Goal: Transaction & Acquisition: Book appointment/travel/reservation

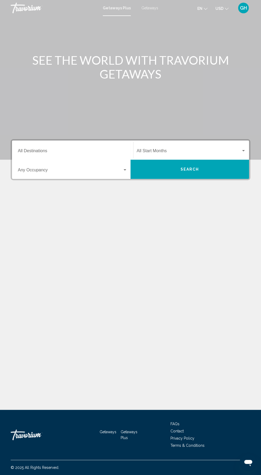
click at [101, 152] on input "Destination All Destinations" at bounding box center [72, 151] width 109 height 5
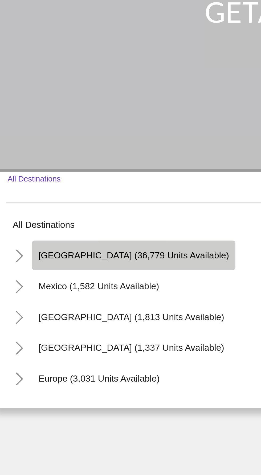
click at [72, 173] on span "[GEOGRAPHIC_DATA] (36,779 units available)" at bounding box center [70, 175] width 79 height 4
type input "**********"
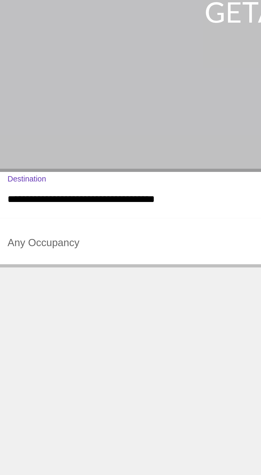
scroll to position [34, 0]
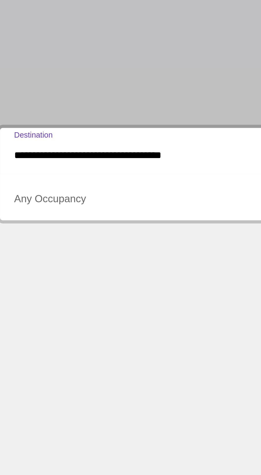
click at [69, 169] on span "Search widget" at bounding box center [70, 171] width 104 height 5
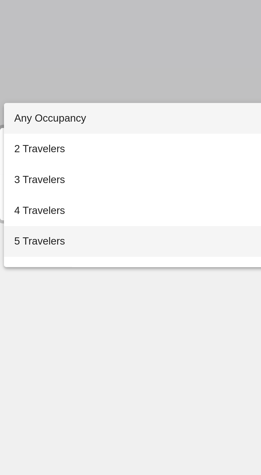
click at [48, 188] on span "5 Travelers" at bounding box center [72, 187] width 109 height 13
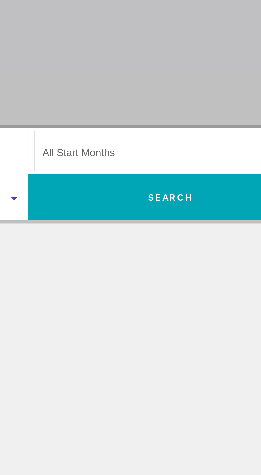
click at [199, 149] on span "Search widget" at bounding box center [188, 151] width 104 height 5
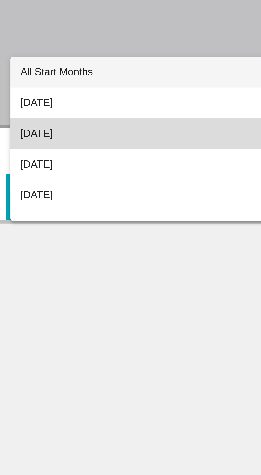
click at [164, 143] on span "[DATE]" at bounding box center [190, 142] width 109 height 13
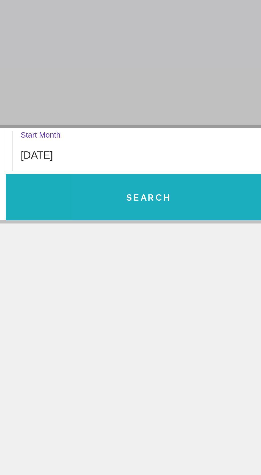
click at [211, 160] on button "Search" at bounding box center [189, 169] width 118 height 19
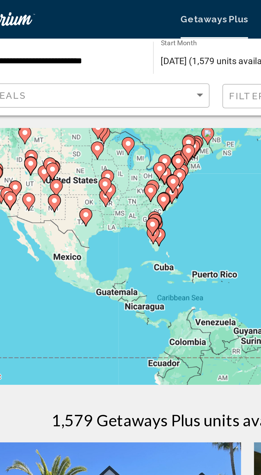
click at [94, 99] on div "To activate drag with keyboard, press Alt + Enter. Once in keyboard drag state,…" at bounding box center [130, 106] width 239 height 106
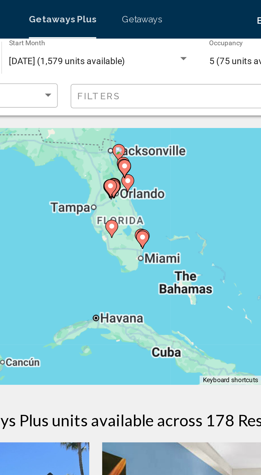
click at [144, 99] on div "To activate drag with keyboard, press Alt + Enter. Once in keyboard drag state,…" at bounding box center [130, 106] width 239 height 106
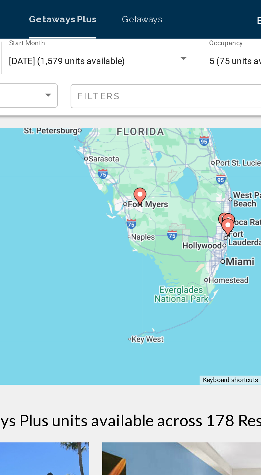
type input "**********"
click at [186, 95] on div "To activate drag with keyboard, press Alt + Enter. Once in keyboard drag state,…" at bounding box center [130, 106] width 239 height 106
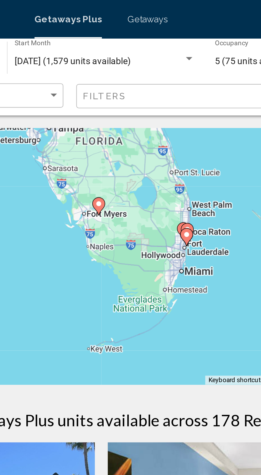
click at [167, 99] on div "To activate drag with keyboard, press Alt + Enter. Once in keyboard drag state,…" at bounding box center [130, 106] width 239 height 106
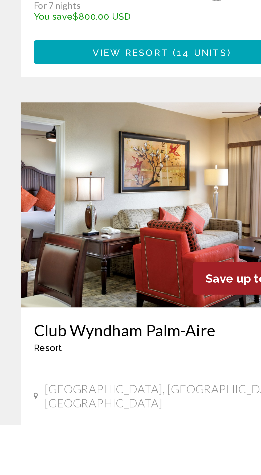
scroll to position [30, 0]
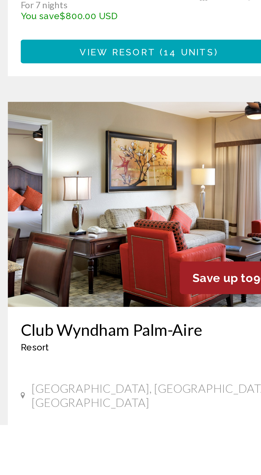
click at [85, 407] on div "Save up to 99%" at bounding box center [105, 414] width 46 height 14
click at [102, 396] on img "Main content" at bounding box center [69, 383] width 117 height 85
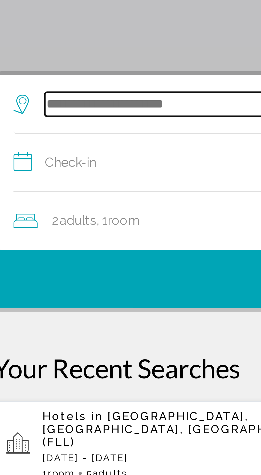
click at [84, 129] on input "Search widget" at bounding box center [132, 131] width 208 height 8
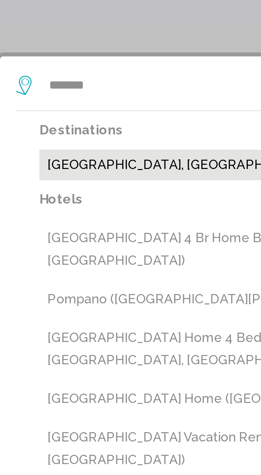
click at [86, 157] on button "Pompano Beach, Fort Lauderdale, FL, United States (PPM)" at bounding box center [134, 157] width 218 height 10
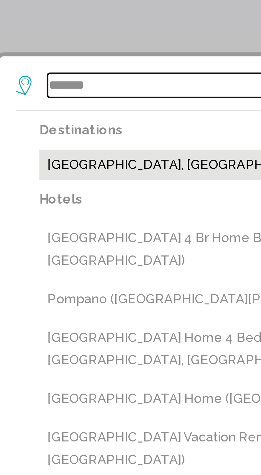
type input "**********"
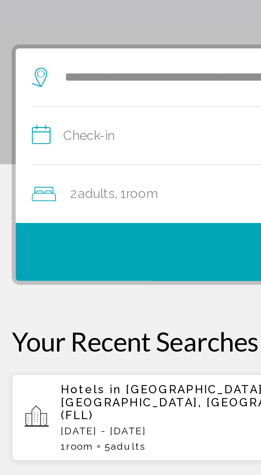
click at [69, 148] on input "**********" at bounding box center [131, 151] width 228 height 20
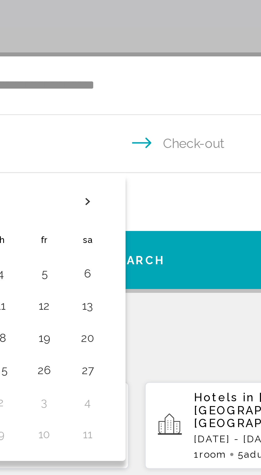
click at [115, 169] on th "Next month" at bounding box center [114, 169] width 14 height 12
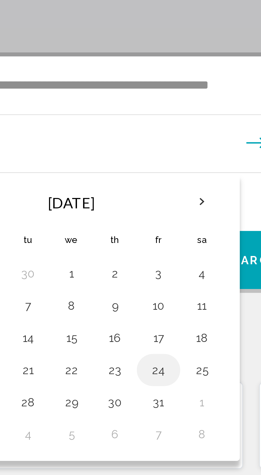
click at [100, 224] on button "24" at bounding box center [99, 224] width 9 height 7
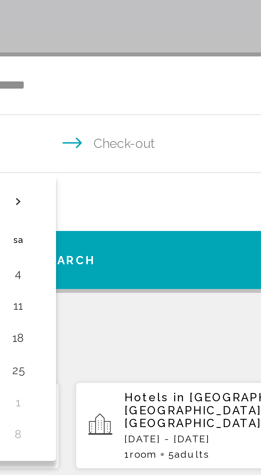
click at [173, 149] on input "**********" at bounding box center [131, 151] width 228 height 20
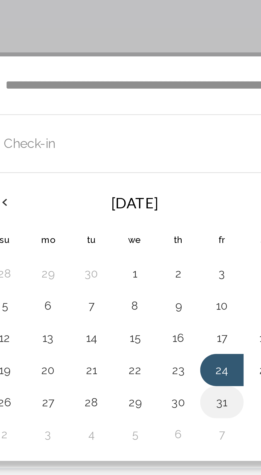
click at [101, 237] on button "31" at bounding box center [99, 235] width 9 height 7
type input "**********"
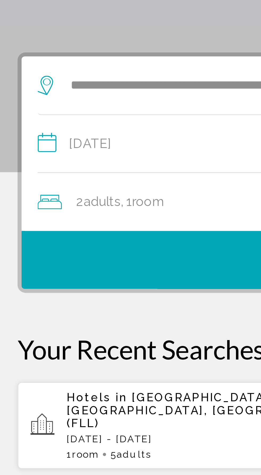
click at [59, 170] on span "Room" at bounding box center [53, 169] width 11 height 5
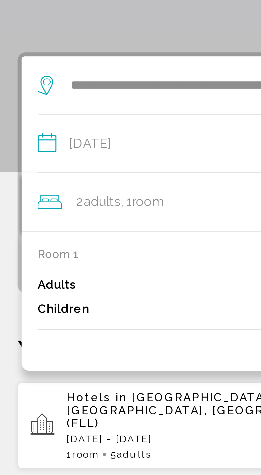
click at [31, 198] on div "Adults 2" at bounding box center [130, 197] width 226 height 8
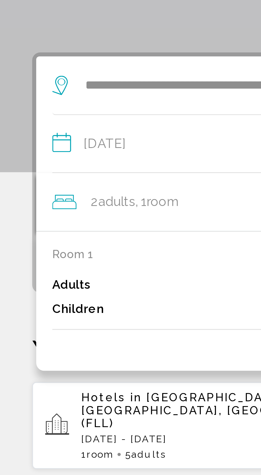
click at [28, 196] on p "Adults" at bounding box center [23, 197] width 13 height 5
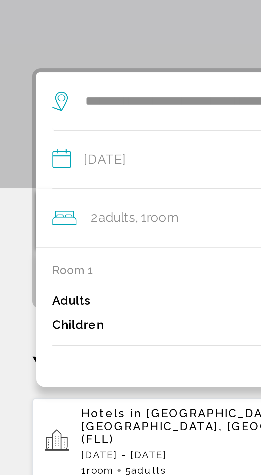
click at [50, 171] on span "Room" at bounding box center [53, 169] width 11 height 5
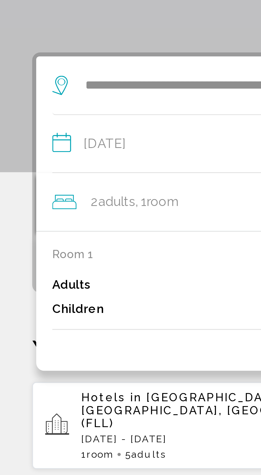
click at [24, 172] on icon "Travelers: 2 adults, 0 children" at bounding box center [21, 169] width 8 height 6
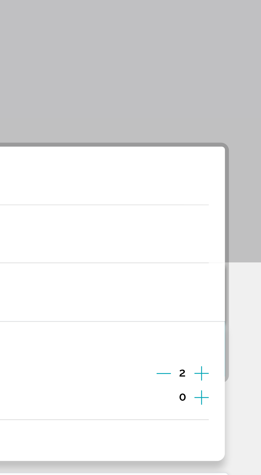
click at [242, 194] on icon "Increment adults" at bounding box center [240, 196] width 5 height 6
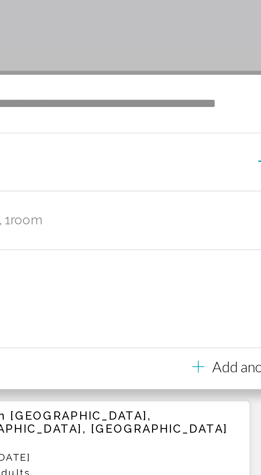
click at [108, 219] on icon "Travelers: 3 adults, 0 children" at bounding box center [110, 218] width 4 height 6
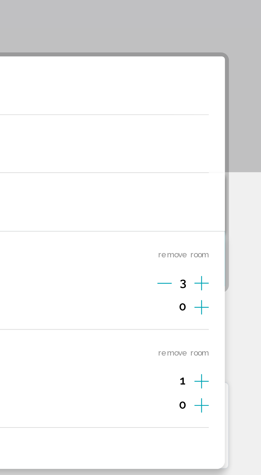
click at [242, 196] on icon "Increment adults" at bounding box center [240, 196] width 5 height 6
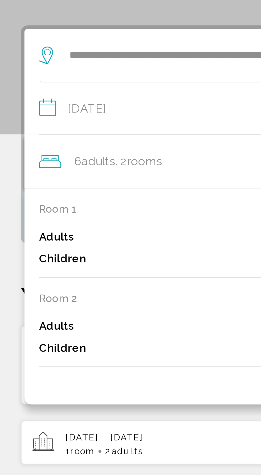
click at [53, 171] on span "rooms" at bounding box center [55, 169] width 13 height 5
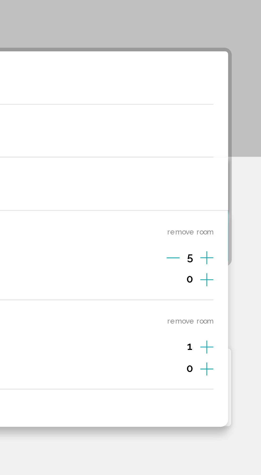
click at [236, 228] on span "1" at bounding box center [235, 228] width 2 height 4
click at [241, 195] on icon "Increment adults" at bounding box center [240, 196] width 5 height 5
click at [236, 229] on span "1" at bounding box center [235, 228] width 2 height 4
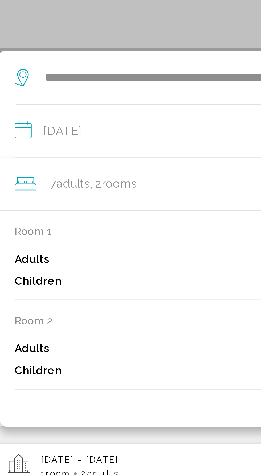
click at [51, 170] on span ", 2 Room rooms" at bounding box center [53, 169] width 17 height 7
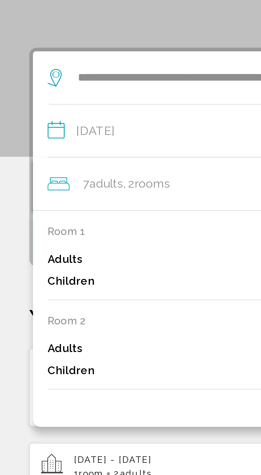
click at [33, 171] on span "Adults" at bounding box center [38, 169] width 12 height 5
click at [24, 170] on icon "Travelers: 7 adults, 0 children" at bounding box center [21, 169] width 8 height 6
click at [62, 168] on span "rooms" at bounding box center [55, 169] width 13 height 5
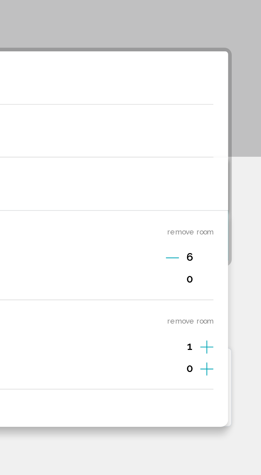
click at [230, 194] on icon "Decrement adults" at bounding box center [228, 196] width 5 height 5
click at [230, 196] on icon "Decrement adults" at bounding box center [228, 196] width 5 height 0
click at [228, 196] on icon "Decrement adults" at bounding box center [228, 196] width 5 height 0
click at [229, 196] on icon "Decrement adults" at bounding box center [228, 196] width 5 height 0
click at [230, 196] on icon "Decrement adults" at bounding box center [228, 196] width 5 height 5
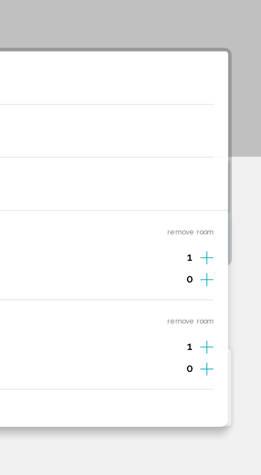
click at [238, 199] on icon "Increment adults" at bounding box center [240, 196] width 5 height 6
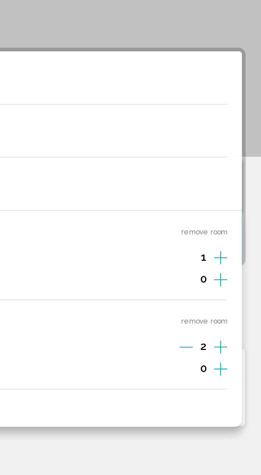
click at [229, 229] on icon "Decrement adults" at bounding box center [228, 229] width 5 height 0
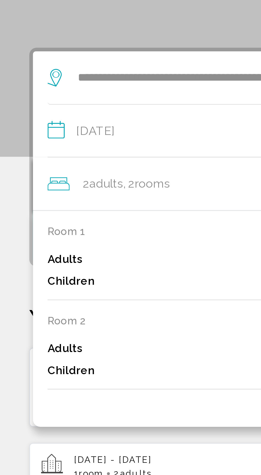
click at [65, 168] on div "2 Adult Adults , 2 Room rooms" at bounding box center [132, 169] width 231 height 7
click at [22, 171] on icon "Travelers: 2 adults, 0 children" at bounding box center [21, 169] width 8 height 6
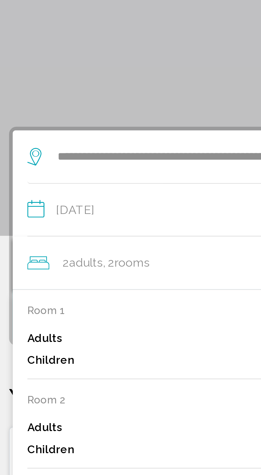
click at [22, 172] on icon "Travelers: 2 adults, 0 children" at bounding box center [21, 169] width 8 height 6
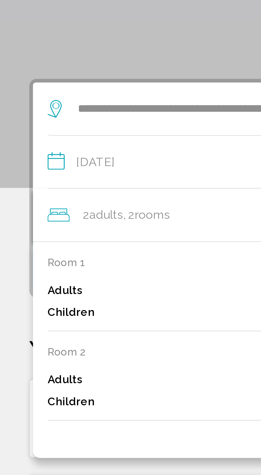
click at [58, 169] on span "rooms" at bounding box center [55, 169] width 13 height 5
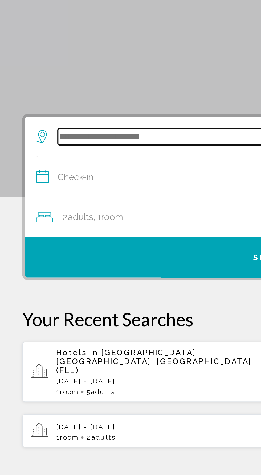
click at [102, 127] on input "Search widget" at bounding box center [132, 131] width 208 height 8
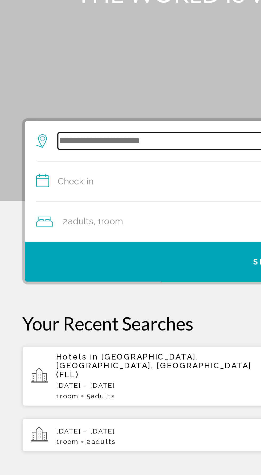
click at [104, 131] on input "Search widget" at bounding box center [132, 131] width 208 height 8
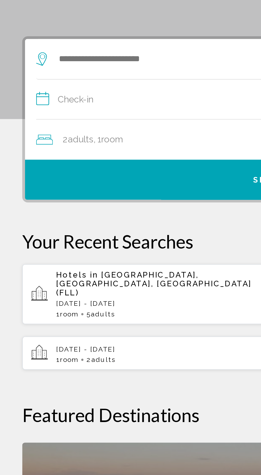
click at [97, 152] on input "**********" at bounding box center [131, 151] width 228 height 20
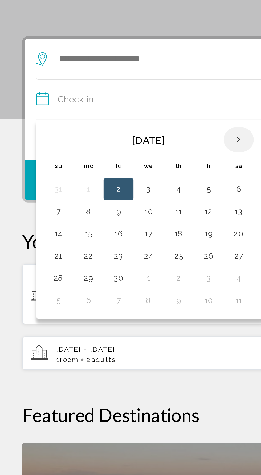
click at [114, 170] on th "Next month" at bounding box center [114, 169] width 14 height 12
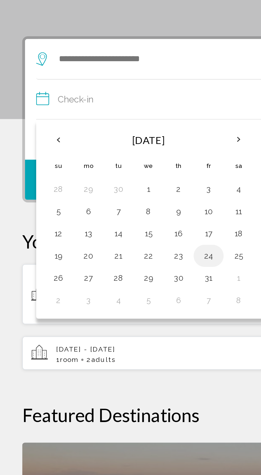
click at [102, 222] on button "24" at bounding box center [99, 224] width 9 height 7
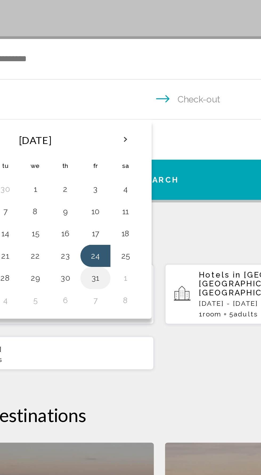
click at [101, 237] on button "31" at bounding box center [99, 235] width 9 height 7
type input "**********"
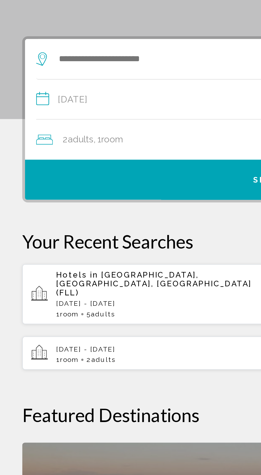
click at [55, 172] on span ", 1 Room rooms" at bounding box center [52, 169] width 14 height 7
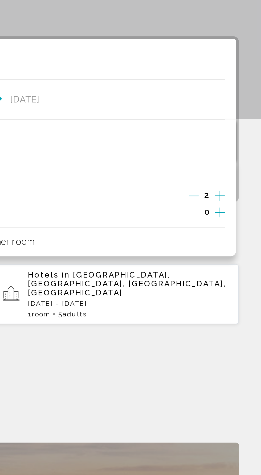
click at [242, 196] on icon "Increment adults" at bounding box center [240, 196] width 5 height 5
click at [241, 195] on icon "Increment adults" at bounding box center [240, 196] width 5 height 6
click at [243, 196] on icon "Increment adults" at bounding box center [240, 196] width 5 height 6
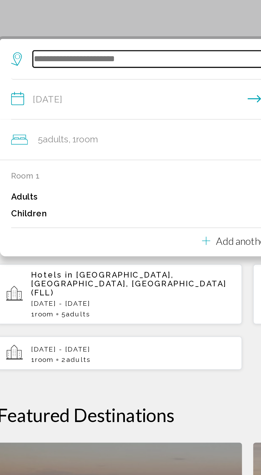
click at [89, 132] on input "Search widget" at bounding box center [132, 131] width 208 height 8
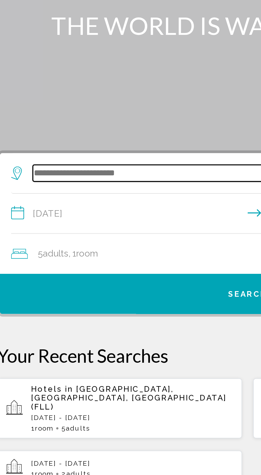
click at [117, 131] on input "Search widget" at bounding box center [132, 131] width 208 height 8
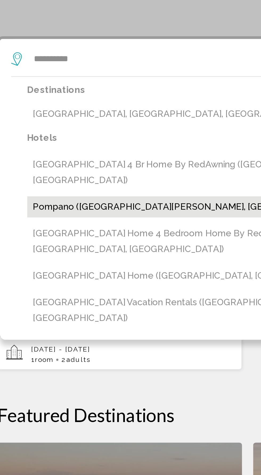
click at [128, 196] on button "Pompano (Fort Myers Beach, FL, US)" at bounding box center [134, 201] width 218 height 10
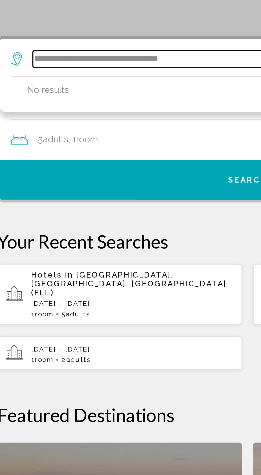
type input "**********"
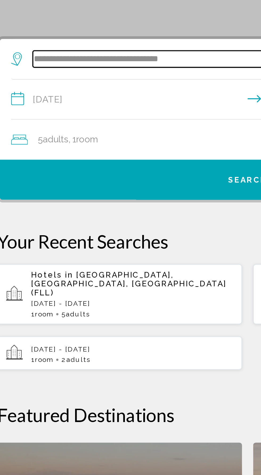
click at [105, 130] on input "**********" at bounding box center [132, 131] width 208 height 8
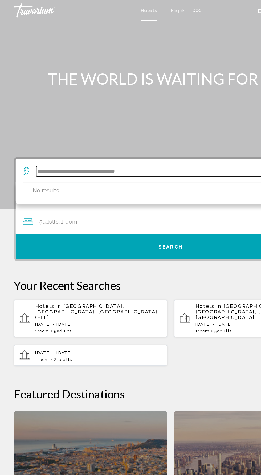
click at [141, 129] on input "**********" at bounding box center [132, 131] width 208 height 8
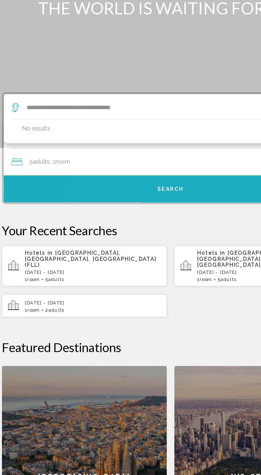
click at [155, 192] on button "Search" at bounding box center [130, 188] width 237 height 19
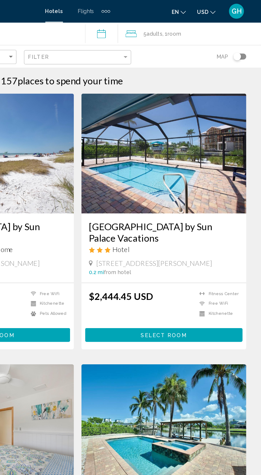
click at [222, 29] on div "5 Adult Adults , 1 Room rooms" at bounding box center [212, 24] width 96 height 16
